Goal: Submit feedback/report problem: Submit feedback/report problem

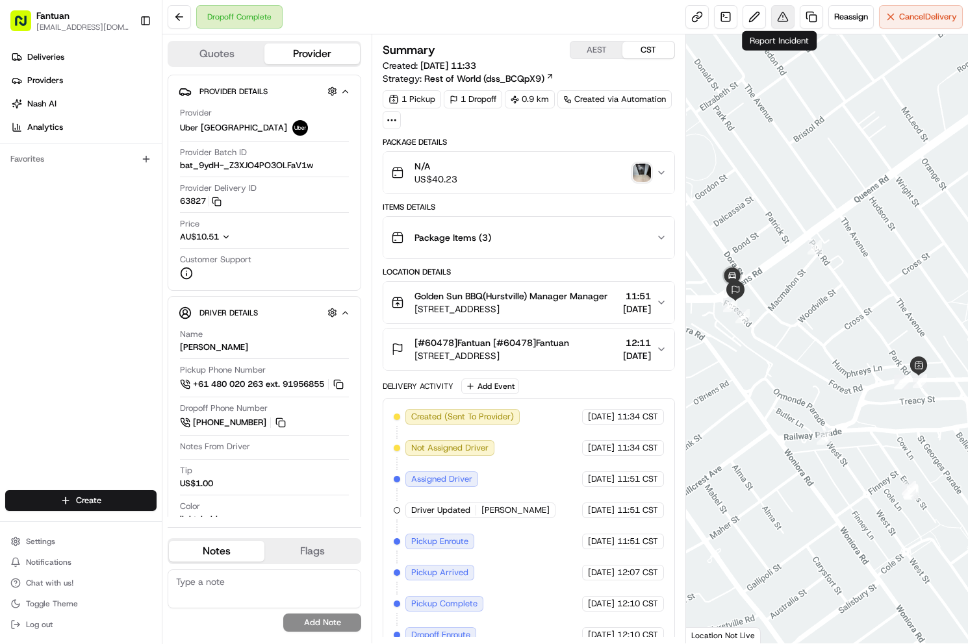
click at [784, 21] on button at bounding box center [782, 16] width 23 height 23
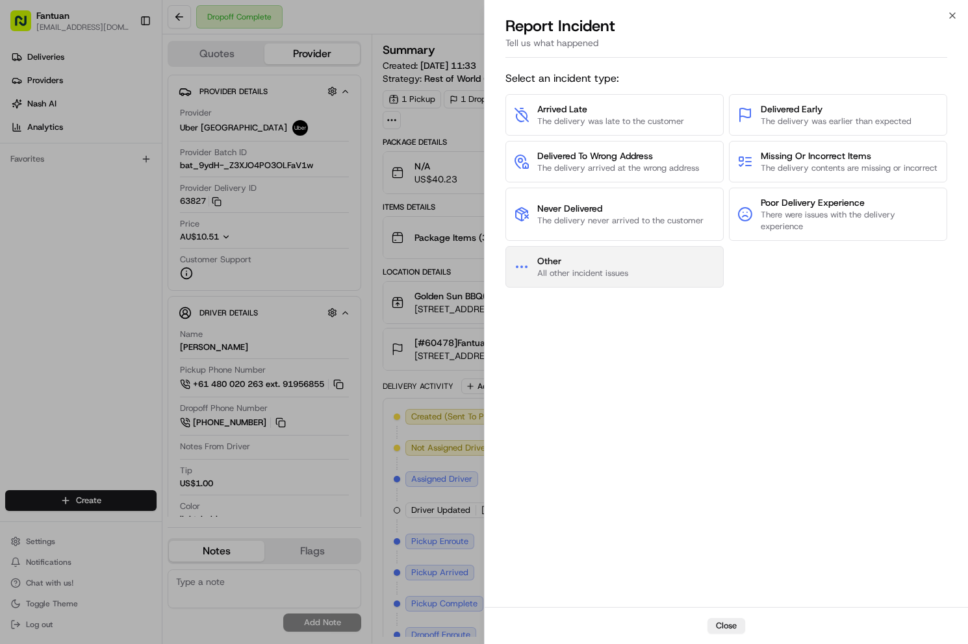
click at [638, 288] on button "Other All other incident issues" at bounding box center [614, 267] width 218 height 42
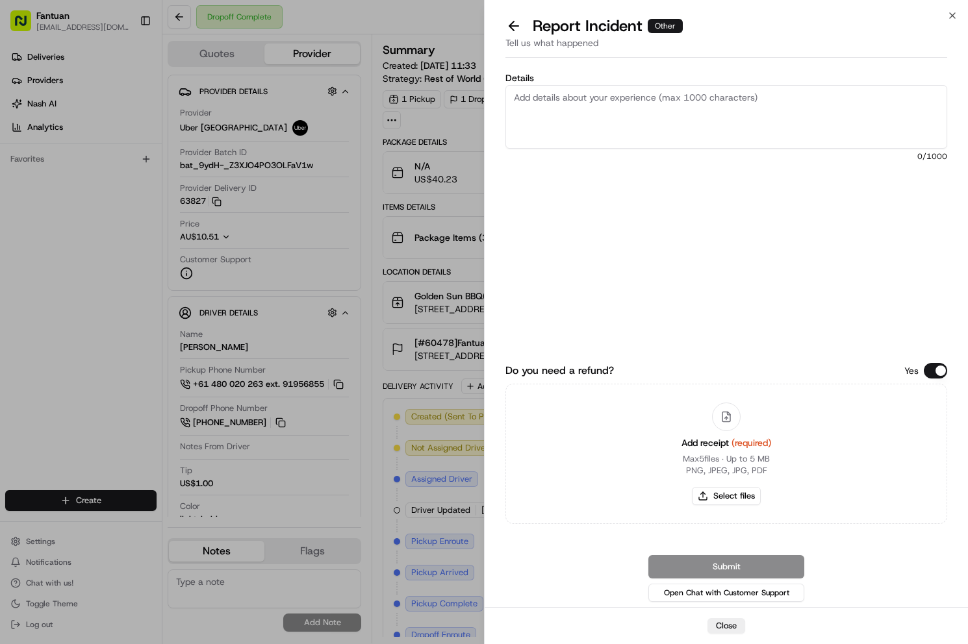
click at [673, 111] on textarea "Details" at bounding box center [726, 117] width 442 height 64
paste textarea "The entire order was wrong. The customer said there was no receipt. The merchan…"
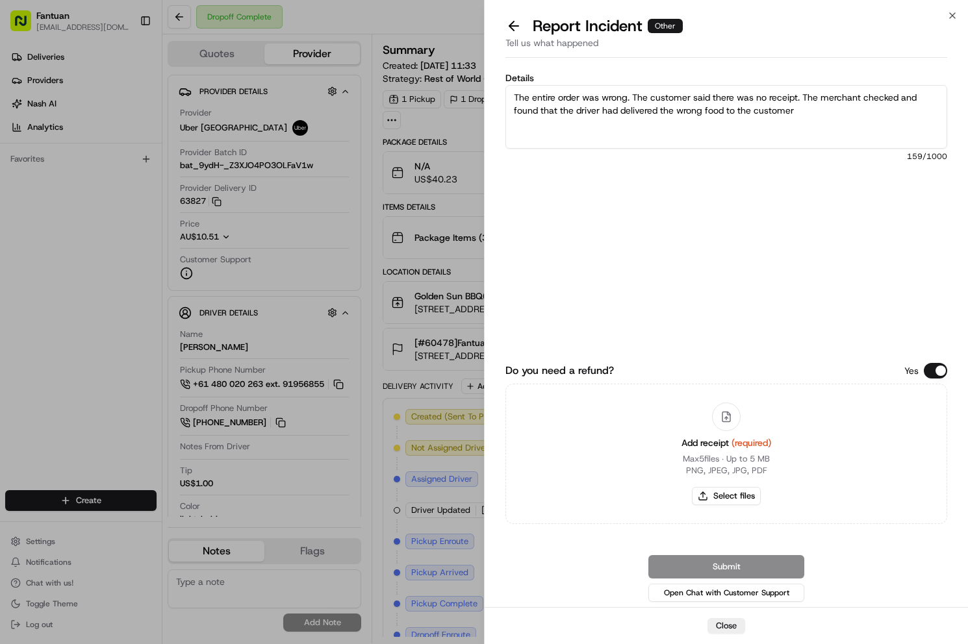
type textarea "The entire order was wrong. The customer said there was no receipt. The merchan…"
click at [737, 501] on button "Select files" at bounding box center [726, 496] width 69 height 18
type input "C:\fakepath\1958385227294330880.jpg"
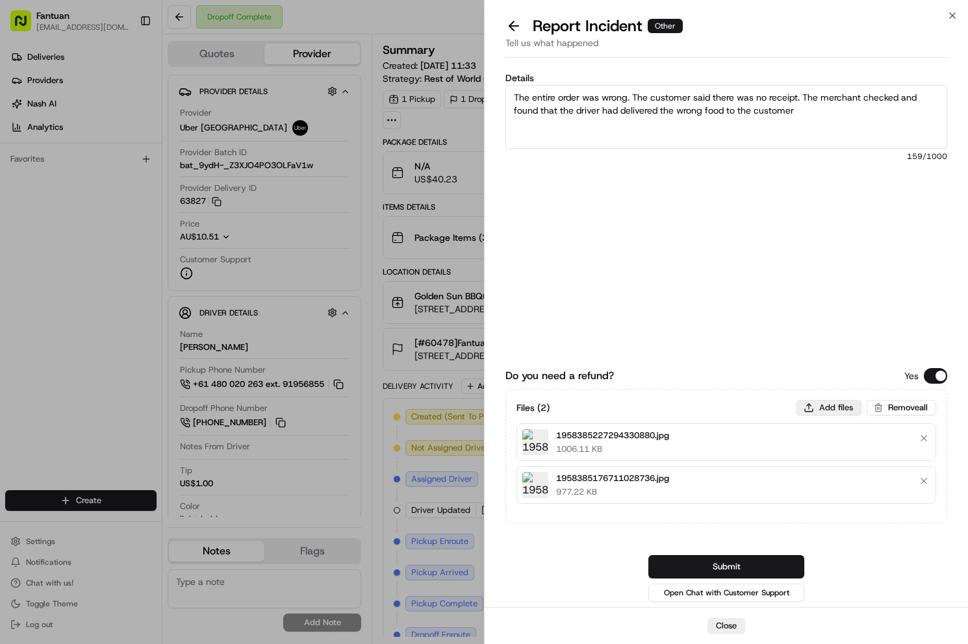
click at [832, 404] on button "Add files" at bounding box center [828, 408] width 65 height 16
type input "C:\fakepath\1.png"
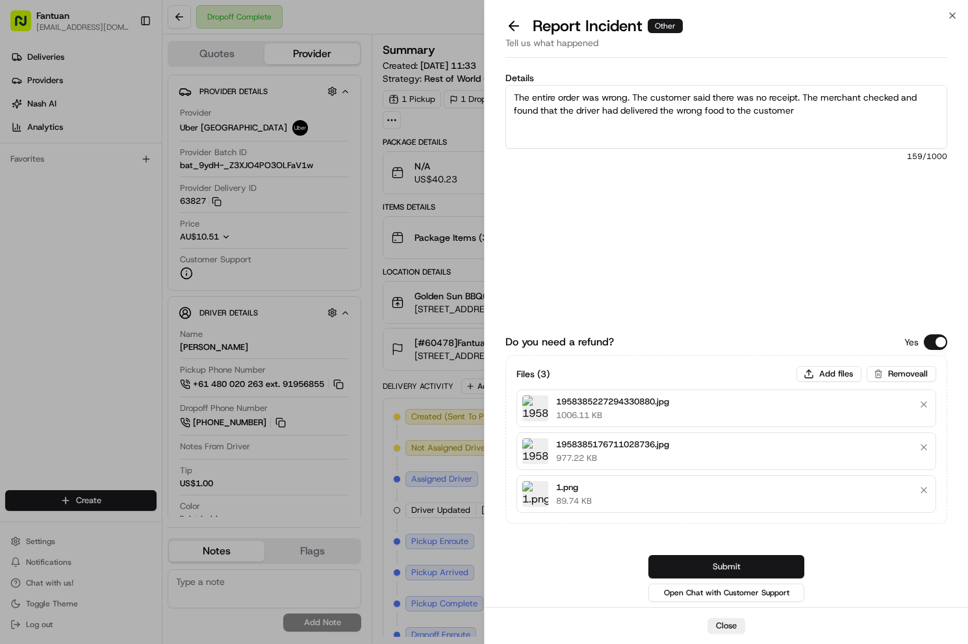
click at [756, 567] on button "Submit" at bounding box center [726, 566] width 156 height 23
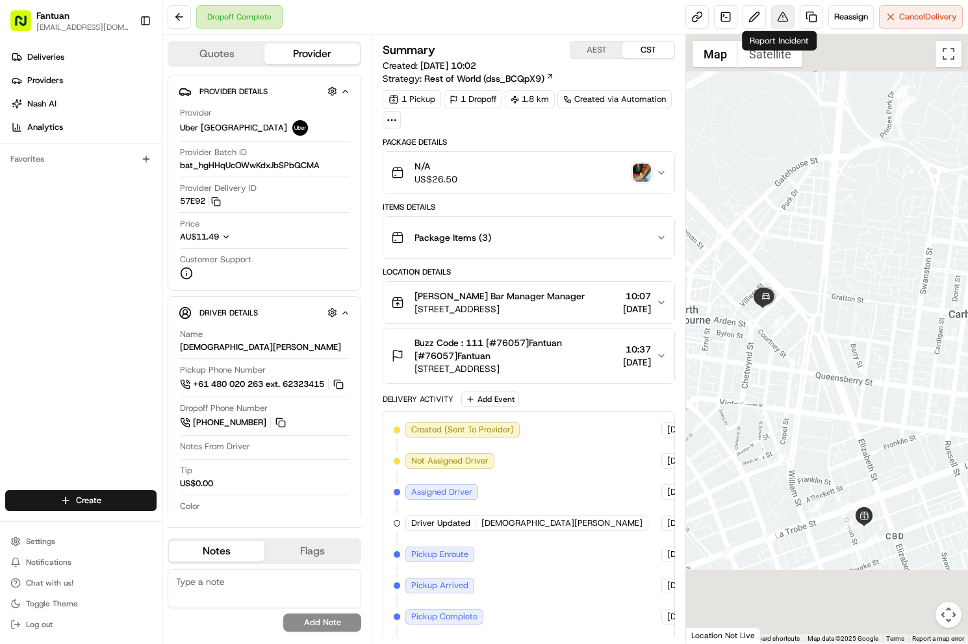
click at [784, 19] on button at bounding box center [782, 16] width 23 height 23
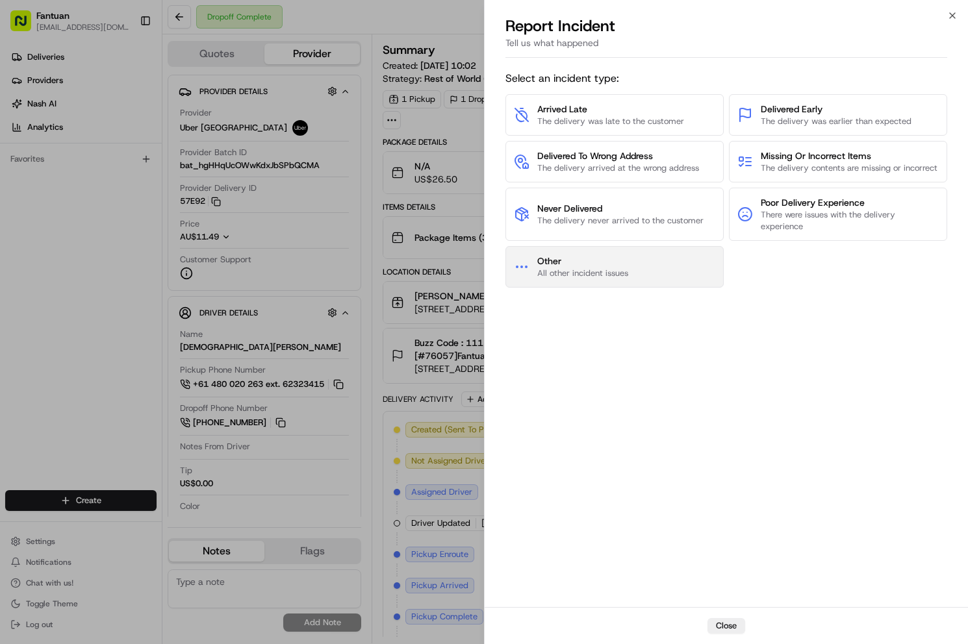
click at [672, 264] on button "Other All other incident issues" at bounding box center [614, 267] width 218 height 42
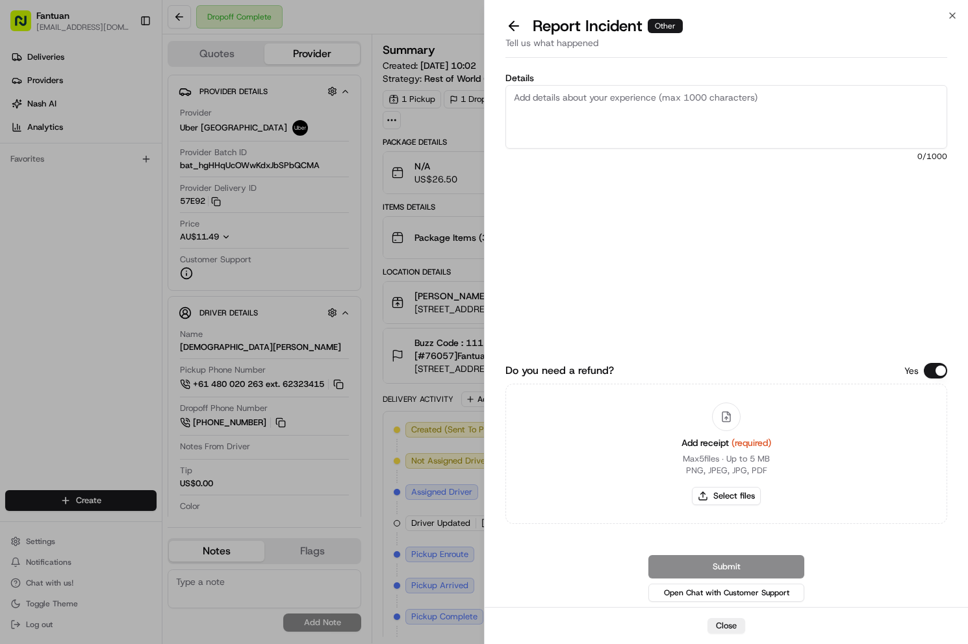
click at [676, 142] on textarea "Details" at bounding box center [726, 117] width 442 height 64
paste textarea "整单未收到，客人选择递交，司机没致电联系客人"
type textarea "整单未收到，客人选择递交，司机没致电联系客人"
drag, startPoint x: 786, startPoint y: 95, endPoint x: 251, endPoint y: 3, distance: 543.2
click at [131, 3] on body "Fantuan [EMAIL_ADDRESS][DOMAIN_NAME] Toggle Sidebar Deliveries Providers [PERSO…" at bounding box center [484, 322] width 968 height 644
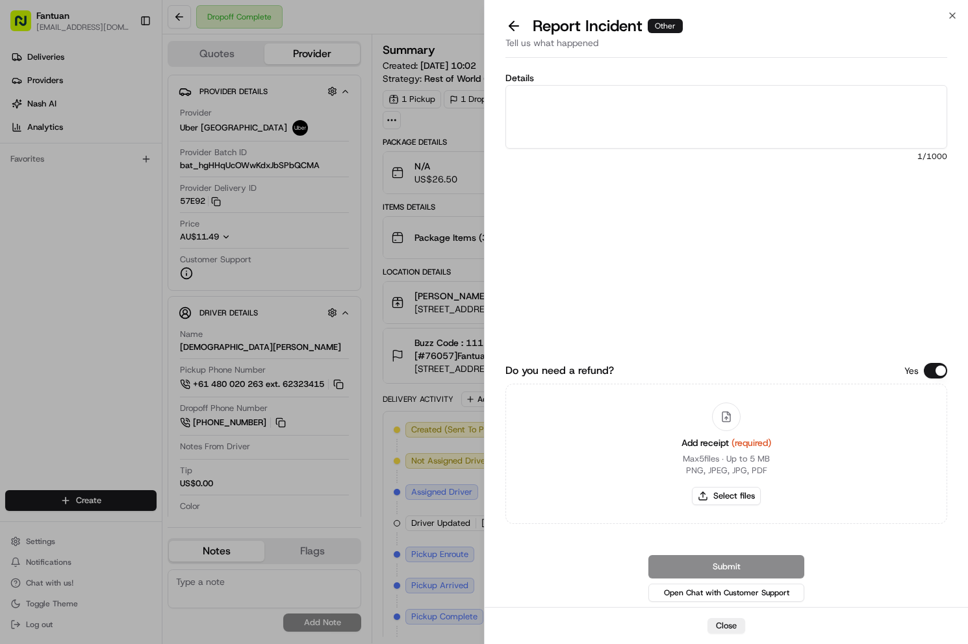
click at [718, 118] on textarea "Details" at bounding box center [726, 117] width 442 height 64
paste textarea "The entire order was not received. The customer chose to submit it, but the dri…"
type textarea "The entire order was not received. The customer chose to submit it, but the dri…"
drag, startPoint x: 904, startPoint y: 462, endPoint x: 865, endPoint y: 470, distance: 39.7
click at [904, 462] on div "Add receipt (required) Max 5 files ∙ Up to 5 MB PNG, JPEG, JPG, PDF Select files" at bounding box center [726, 454] width 442 height 140
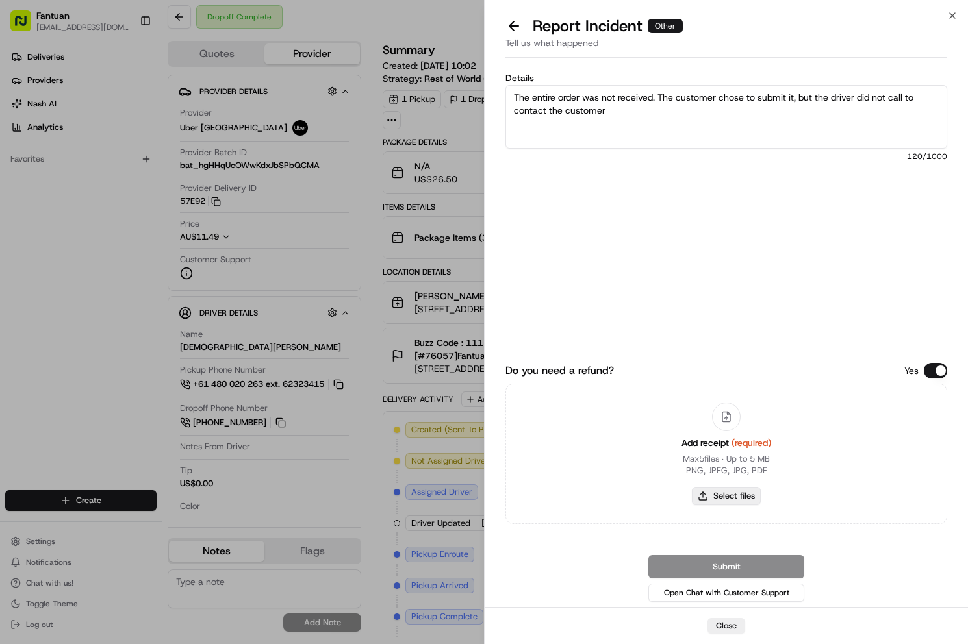
click at [735, 495] on button "Select files" at bounding box center [726, 496] width 69 height 18
type input "C:\fakepath\1958359373491245056.jpg"
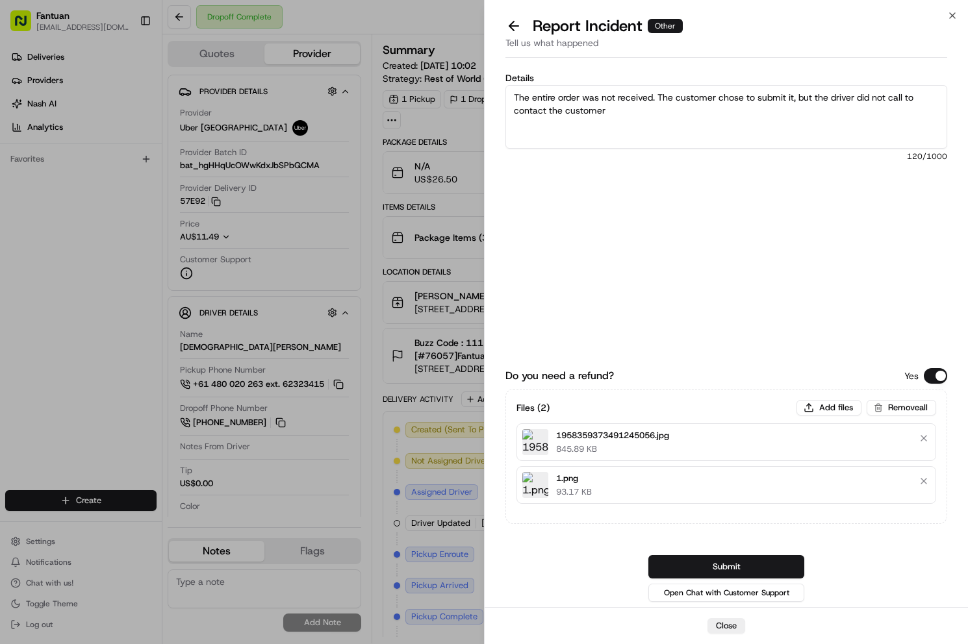
click at [762, 570] on button "Submit" at bounding box center [726, 566] width 156 height 23
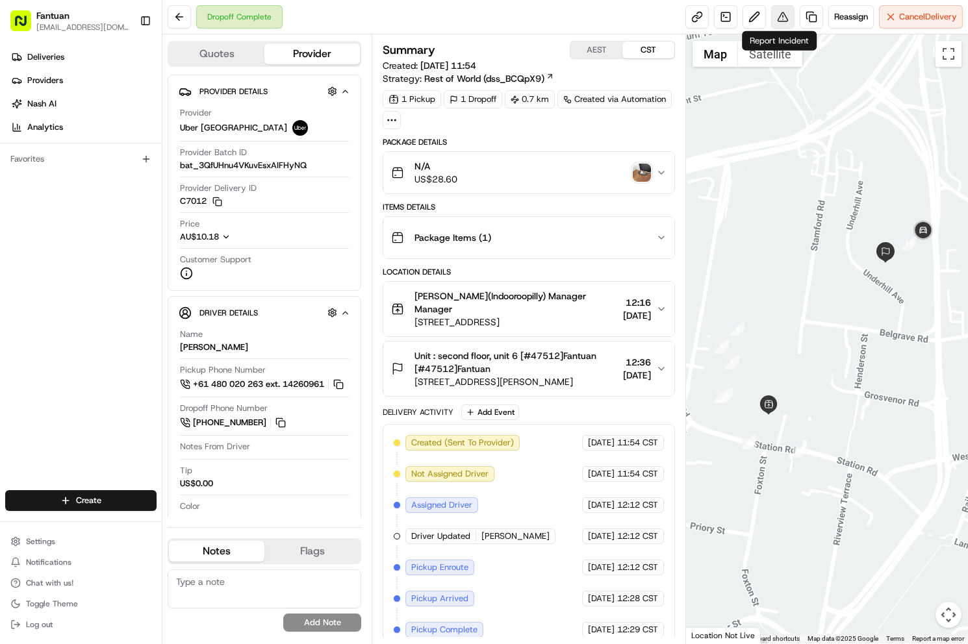
click at [787, 15] on button at bounding box center [782, 16] width 23 height 23
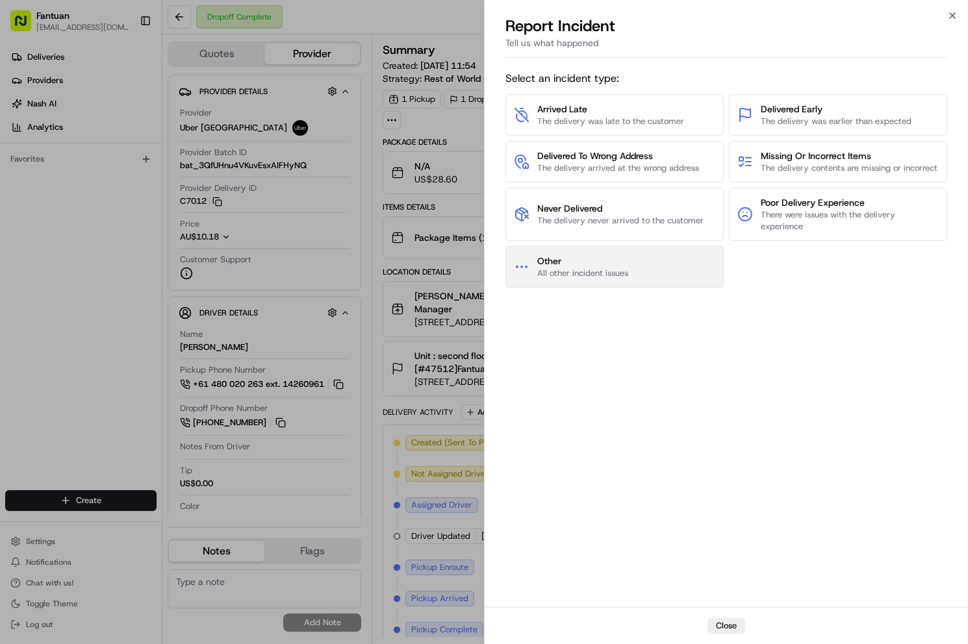
click at [635, 273] on button "Other All other incident issues" at bounding box center [614, 267] width 218 height 42
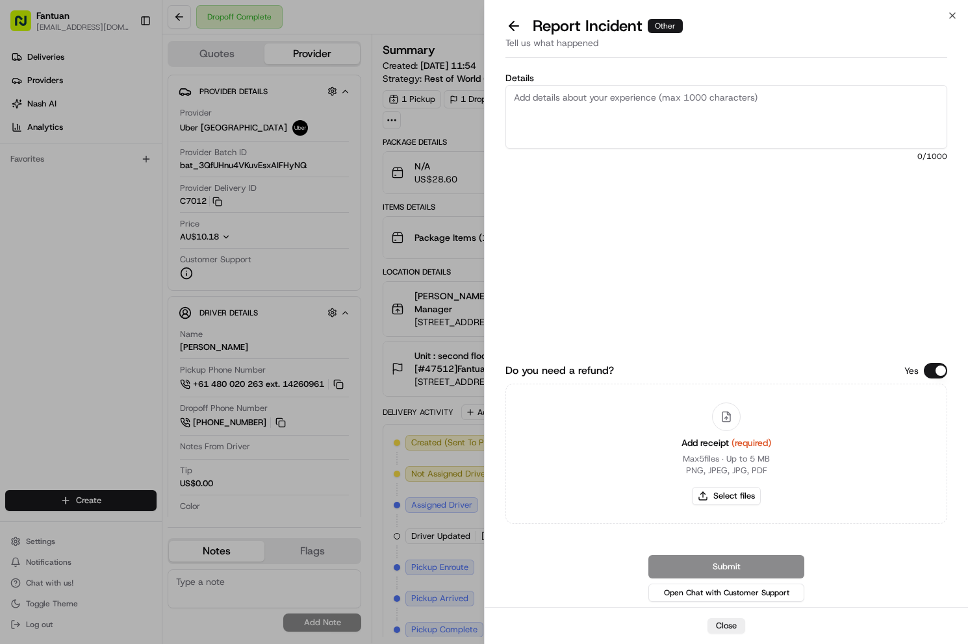
drag, startPoint x: 725, startPoint y: 107, endPoint x: 956, endPoint y: 126, distance: 231.4
click at [728, 105] on textarea "Details" at bounding box center [726, 117] width 442 height 64
paste textarea "The entire order was not received and the driver delivered it to the wrong loca…"
type textarea "The entire order was not received and the driver delivered it to the wrong loca…"
click at [732, 494] on button "Select files" at bounding box center [726, 496] width 69 height 18
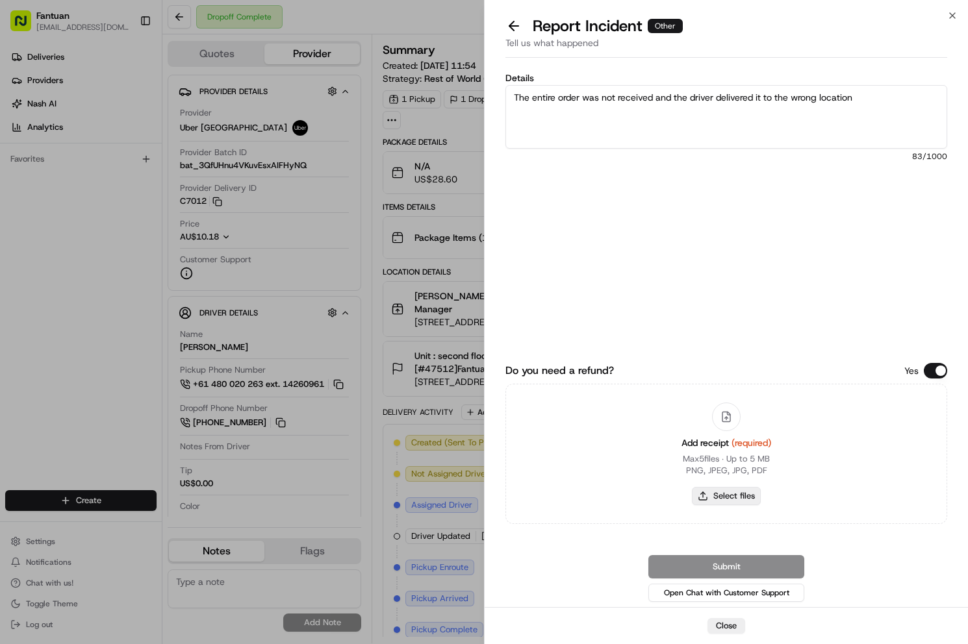
type input "C:\fakepath\1958395451736612864.png"
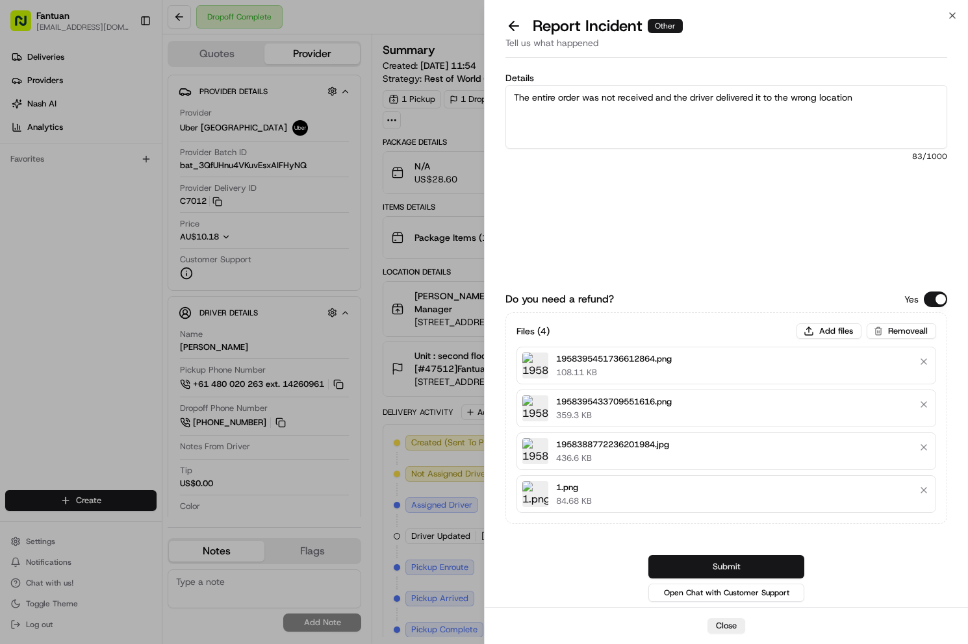
click at [713, 569] on button "Submit" at bounding box center [726, 566] width 156 height 23
